Goal: Task Accomplishment & Management: Manage account settings

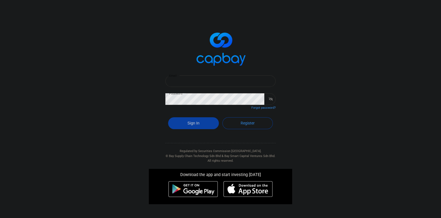
type input "[EMAIL_ADDRESS][DOMAIN_NAME]"
click at [200, 120] on button "Sign In" at bounding box center [193, 123] width 51 height 12
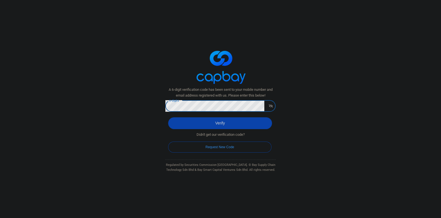
click at [168, 117] on button "Verify" at bounding box center [220, 123] width 104 height 12
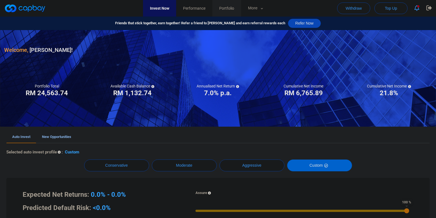
click at [234, 9] on span "Portfolio" at bounding box center [226, 8] width 15 height 6
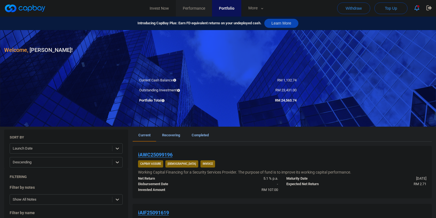
click at [210, 9] on link "Performance" at bounding box center [194, 8] width 36 height 17
